Goal: Task Accomplishment & Management: Complete application form

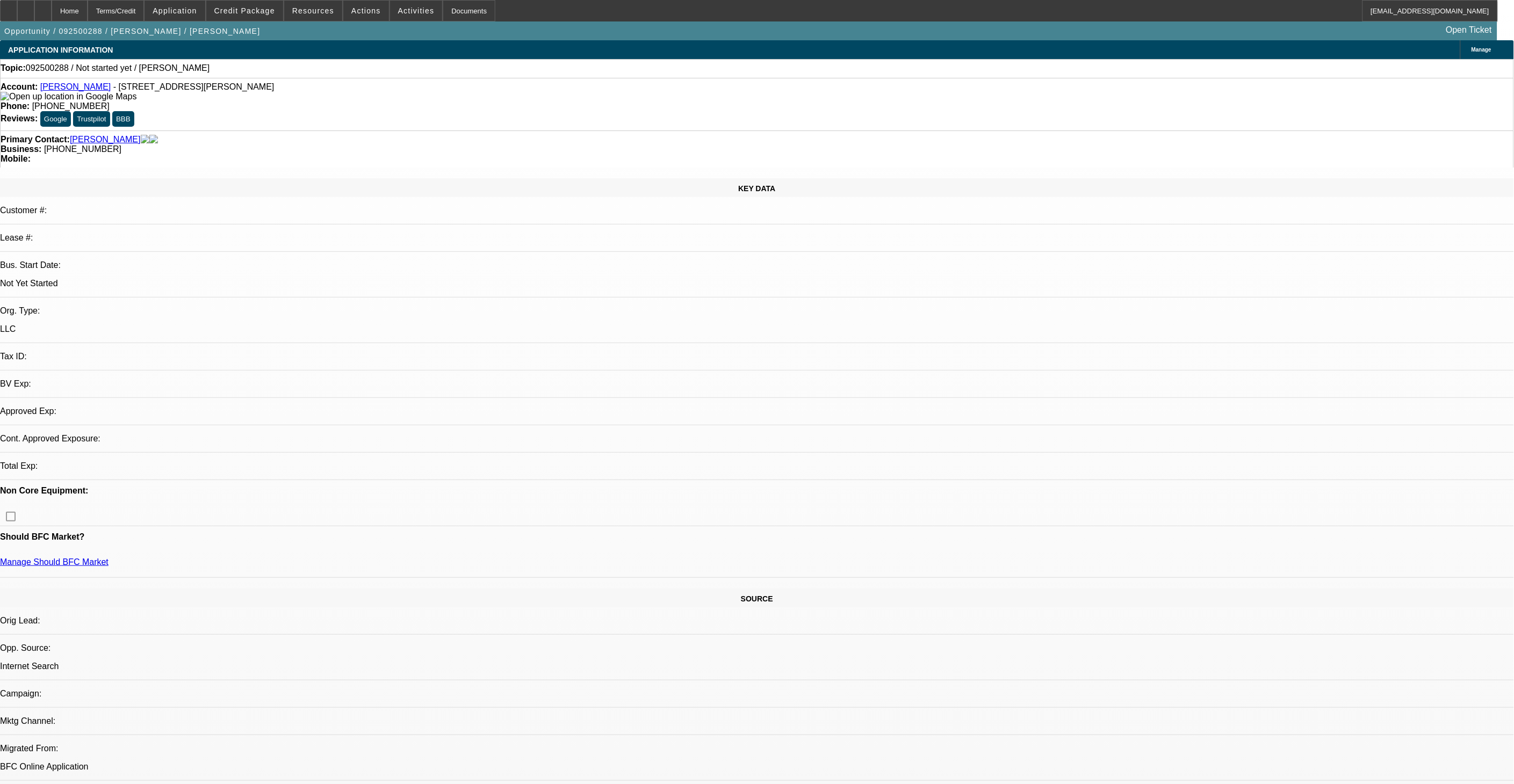
select select "0"
select select "2"
select select "0.1"
select select "4"
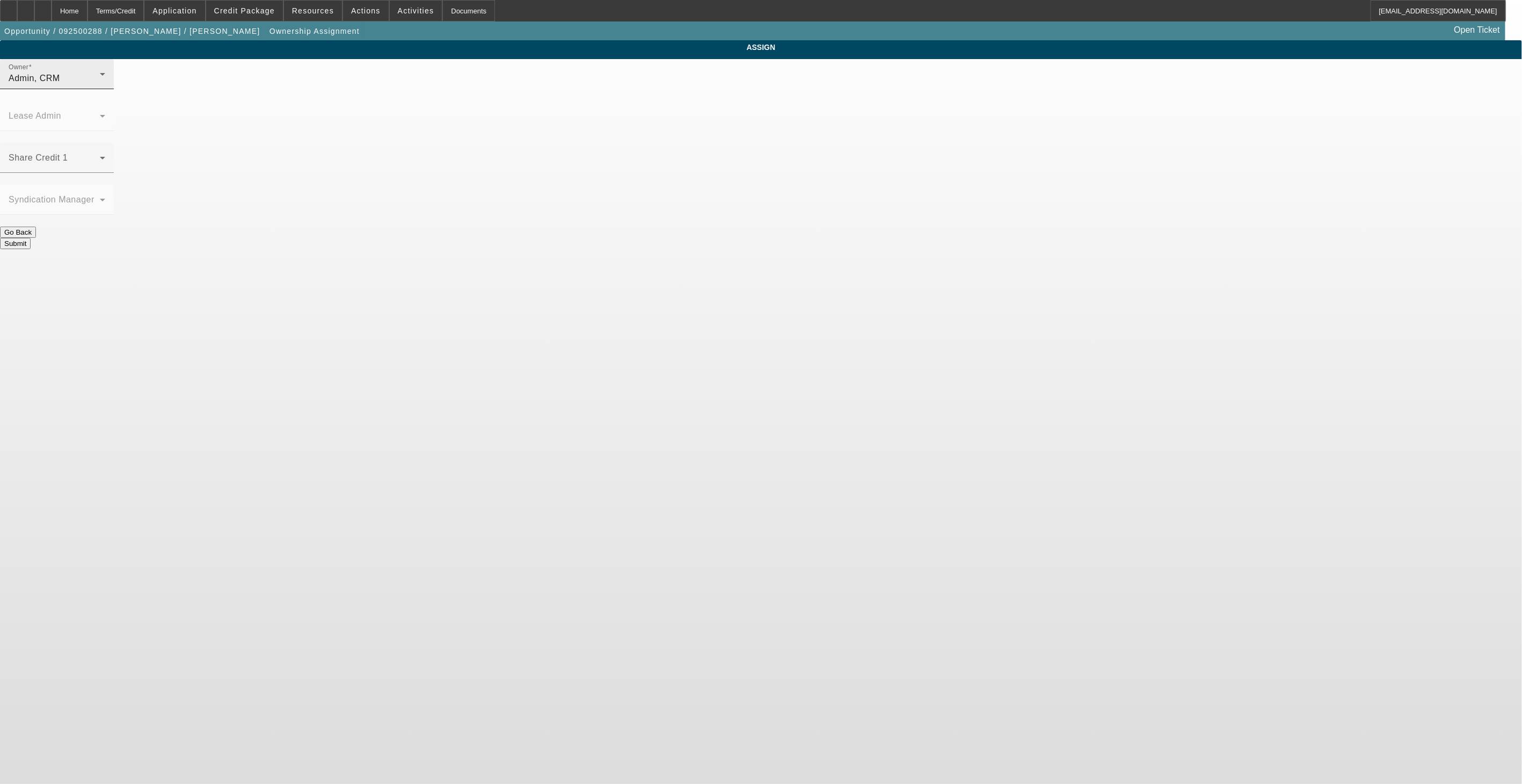
click at [105, 89] on div "Owner Admin, CRM" at bounding box center [57, 74] width 97 height 30
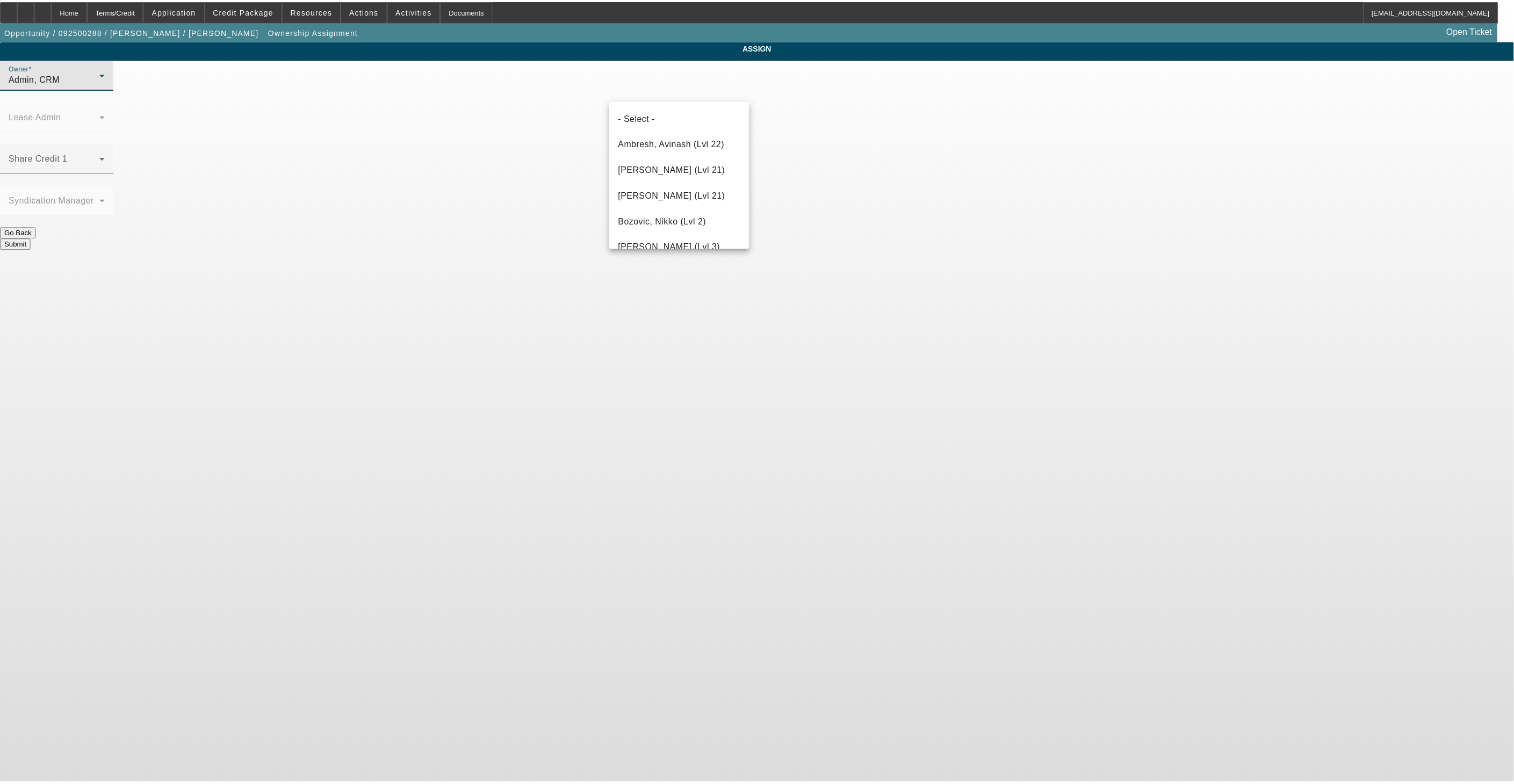
scroll to position [365, 0]
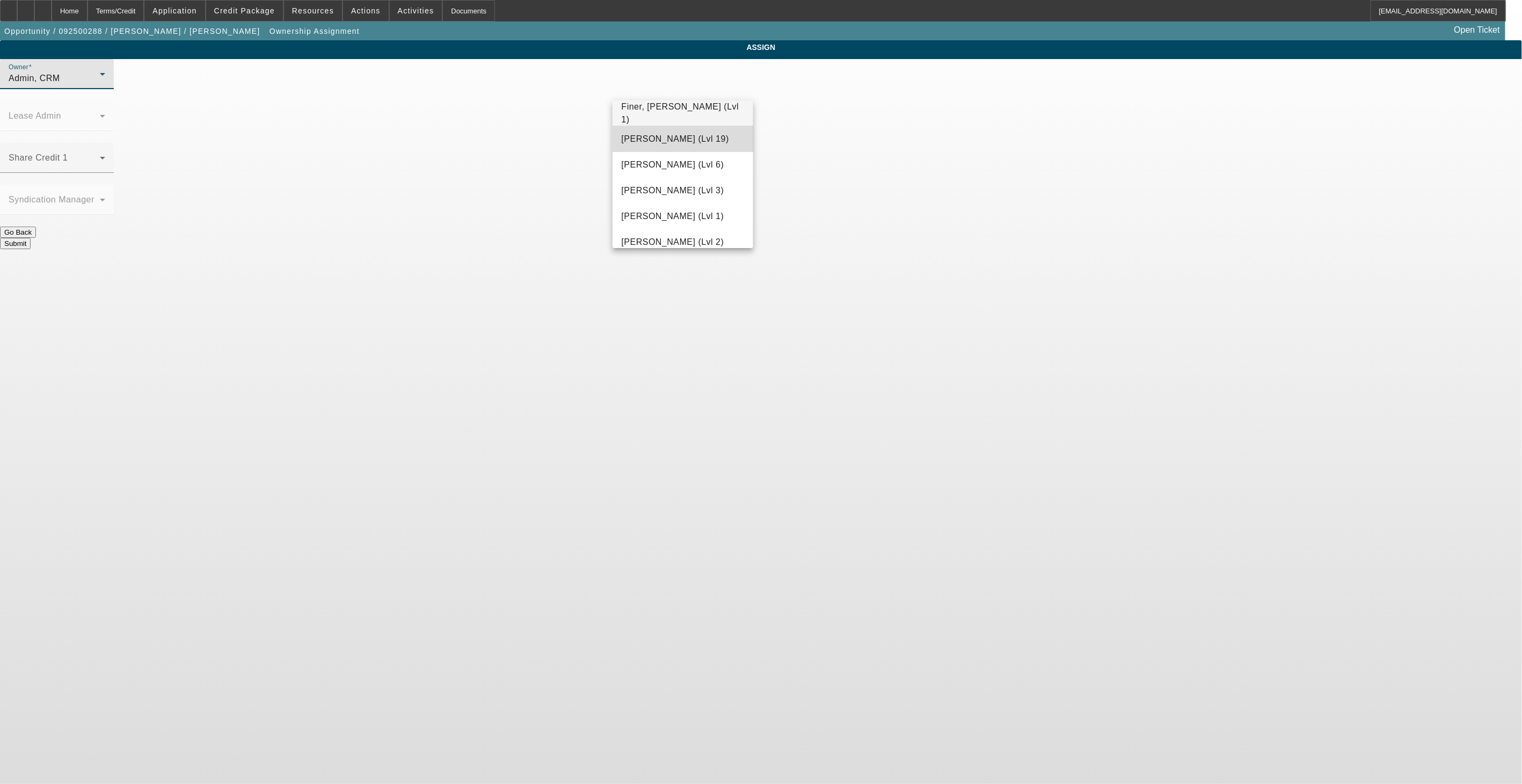
click at [685, 134] on span "[PERSON_NAME] (Lvl 19)" at bounding box center [675, 139] width 108 height 13
click at [31, 238] on button "Submit" at bounding box center [15, 243] width 31 height 11
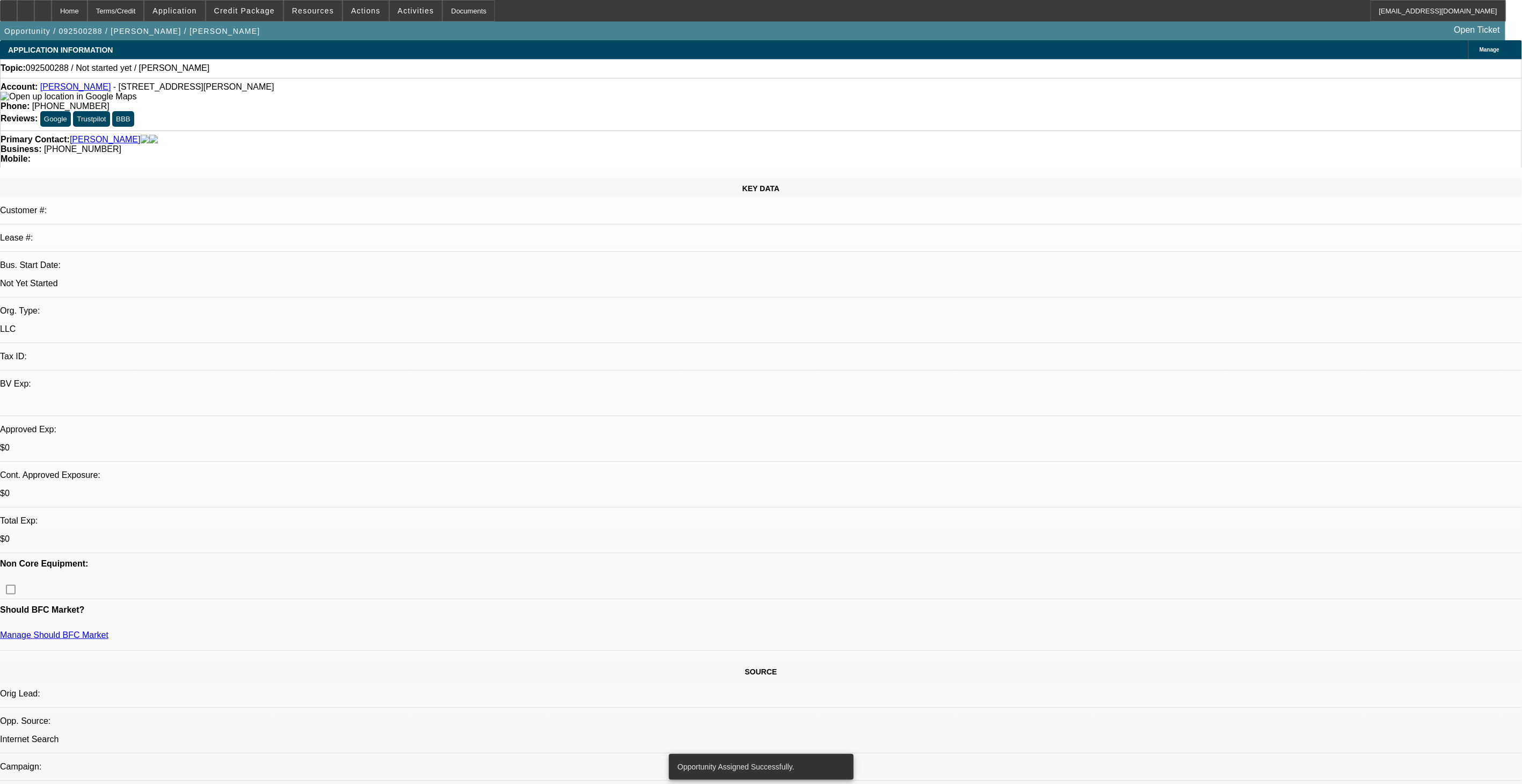
select select "0"
select select "2"
select select "0.1"
select select "4"
